Goal: Complete application form

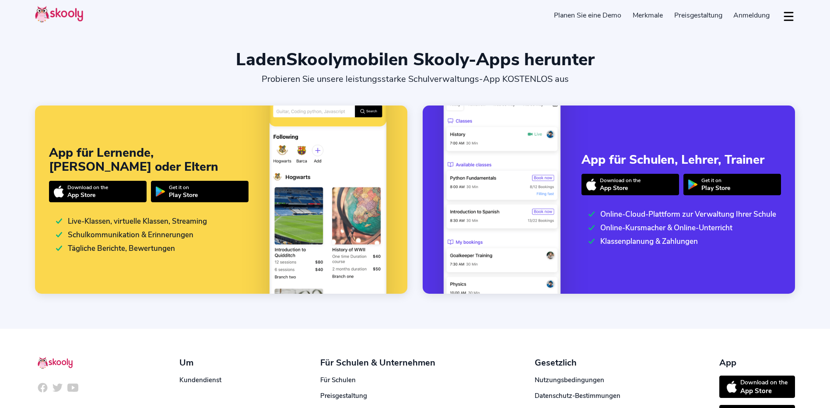
select select "de"
select select "43"
select select "[GEOGRAPHIC_DATA]"
select select "Europe/[GEOGRAPHIC_DATA]"
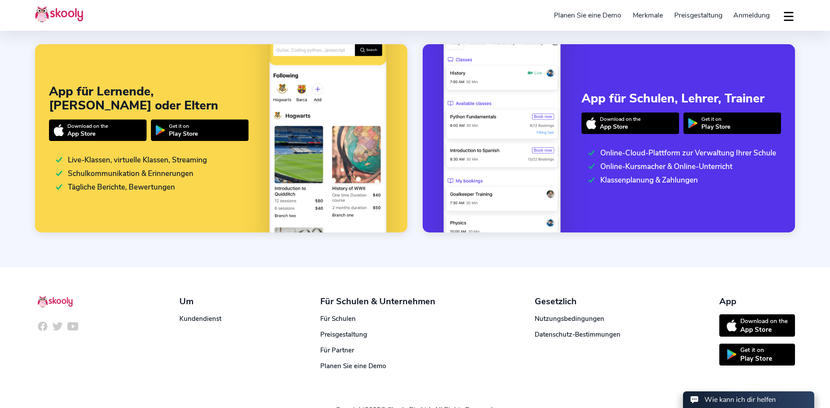
scroll to position [81, 0]
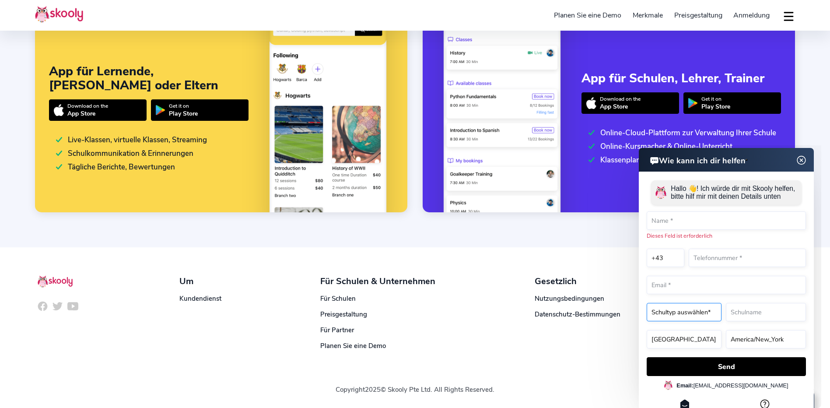
click at [691, 306] on select "Schultyp auswählen* Preschool Childcare K12 or primary school Academy Online sc…" at bounding box center [683, 312] width 75 height 18
click at [597, 145] on html "Wie kann ich dir helfen Wie kann ich dir helfen [PERSON_NAME] 👋! Ich würde dir …" at bounding box center [695, 145] width 252 height 0
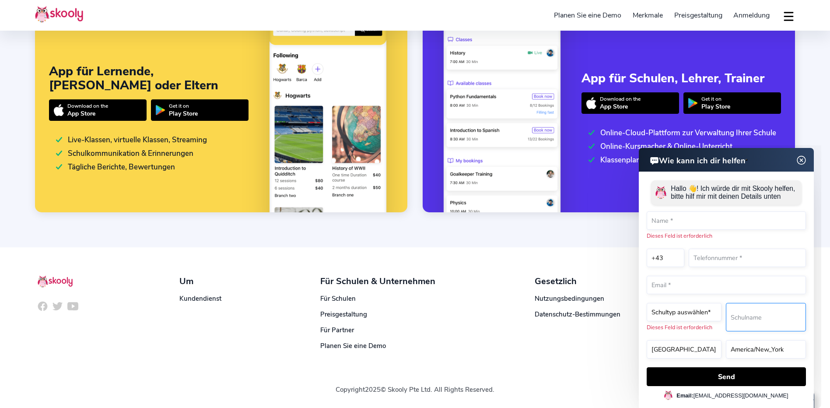
click at [748, 316] on input "text" at bounding box center [766, 317] width 80 height 28
click at [605, 145] on html "Wie kann ich dir helfen Wie kann ich dir helfen [PERSON_NAME] 👋! Ich würde dir …" at bounding box center [695, 145] width 252 height 0
click at [676, 223] on input "text" at bounding box center [725, 220] width 159 height 18
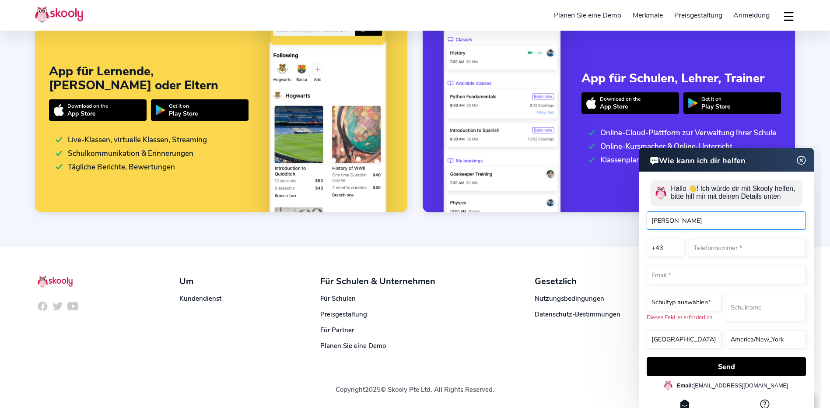
type input "[PERSON_NAME]"
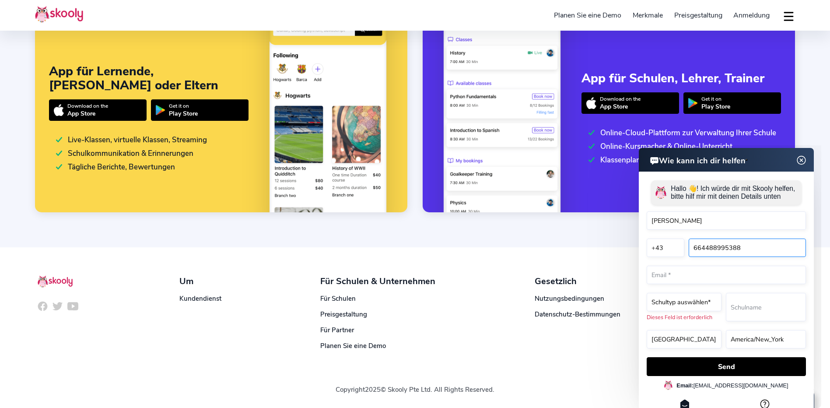
type input "664488995388"
click at [682, 279] on input "email" at bounding box center [725, 274] width 159 height 18
type input "[EMAIL_ADDRESS][DOMAIN_NAME]"
click at [703, 304] on select "Schultyp auswählen* Preschool Childcare K12 or primary school Academy Online sc…" at bounding box center [683, 302] width 75 height 18
select select "Childcare"
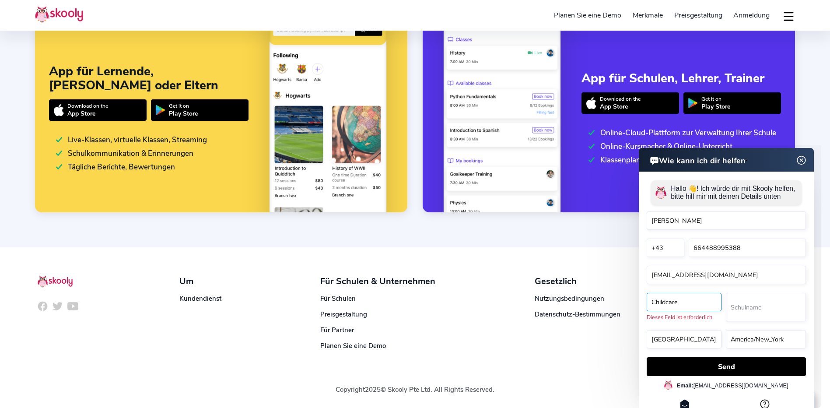
click at [646, 293] on select "Schultyp auswählen* Preschool Childcare K12 or primary school Academy Online sc…" at bounding box center [683, 302] width 75 height 18
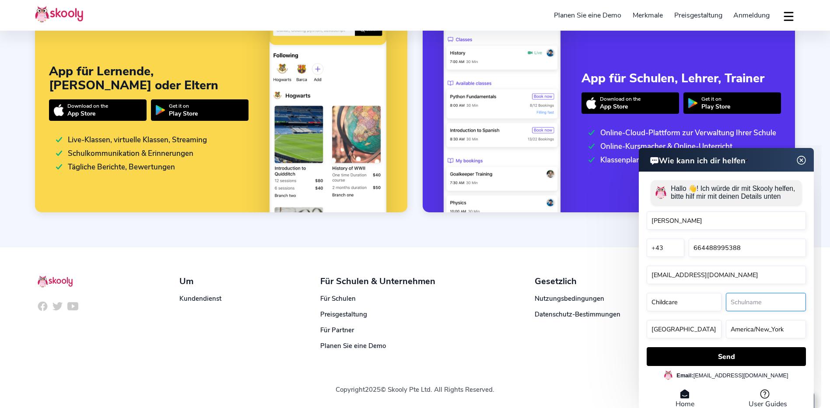
click at [737, 304] on input "text" at bounding box center [766, 302] width 80 height 18
type input "ASO Tamsweg"
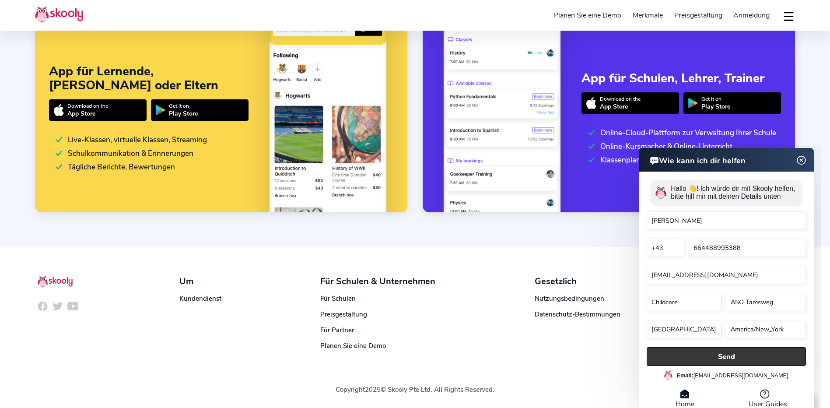
click at [726, 362] on button "Send" at bounding box center [725, 356] width 159 height 19
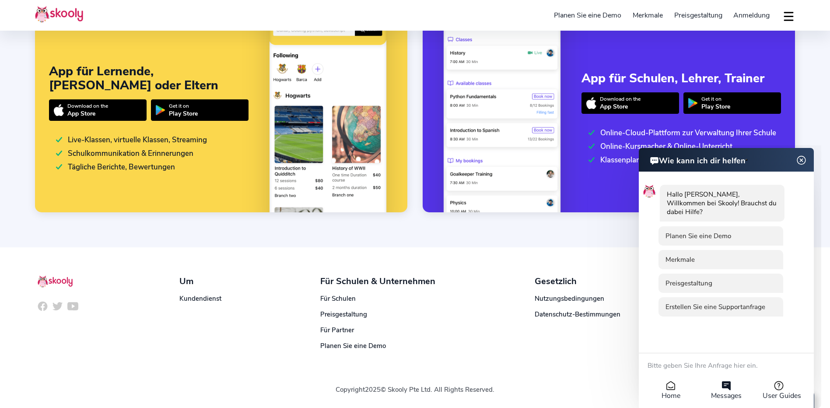
click at [727, 388] on icon at bounding box center [726, 385] width 10 height 10
click at [668, 387] on icon at bounding box center [670, 387] width 5 height 1
select select "Childcare"
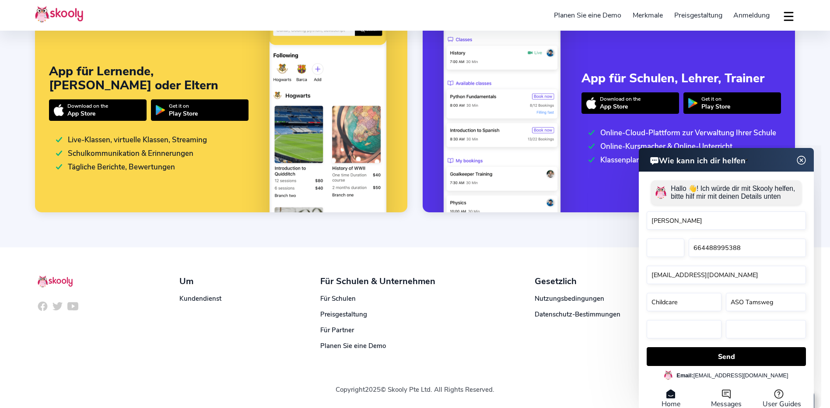
select select "43"
select select "[GEOGRAPHIC_DATA]"
select select "Europe/[GEOGRAPHIC_DATA]"
click at [801, 153] on img at bounding box center [801, 160] width 11 height 17
